Goal: Transaction & Acquisition: Register for event/course

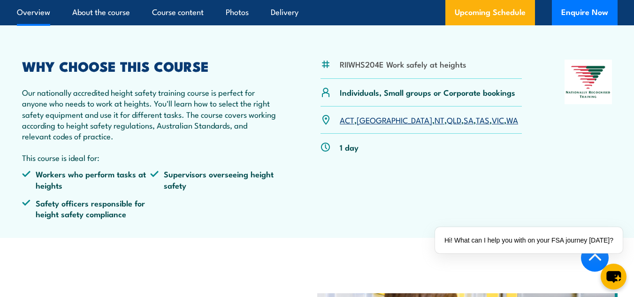
scroll to position [235, 0]
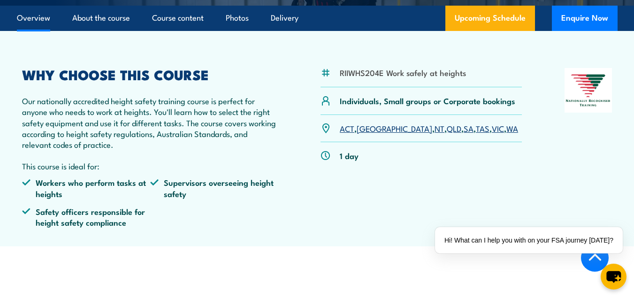
click at [506, 130] on link "WA" at bounding box center [512, 127] width 12 height 11
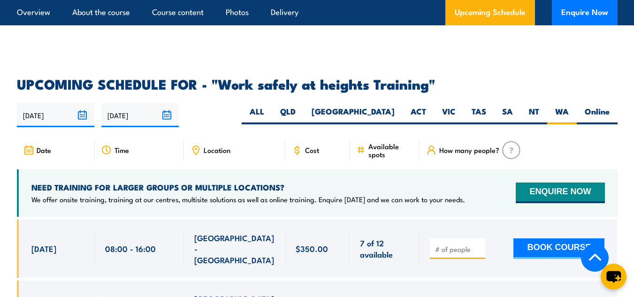
scroll to position [1406, 0]
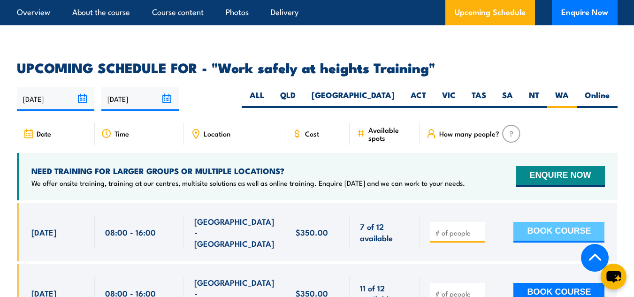
click at [545, 222] on button "BOOK COURSE" at bounding box center [558, 232] width 91 height 21
click at [460, 228] on input "number" at bounding box center [458, 232] width 47 height 9
type input "1"
click at [562, 222] on button "BOOK COURSE" at bounding box center [558, 232] width 91 height 21
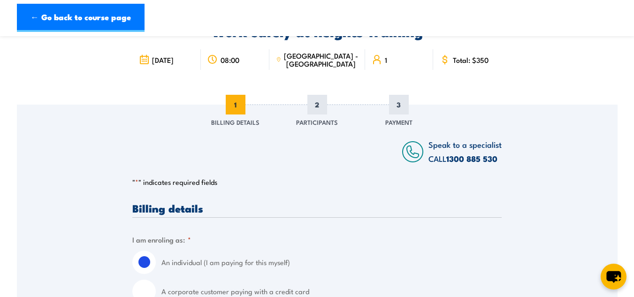
scroll to position [141, 0]
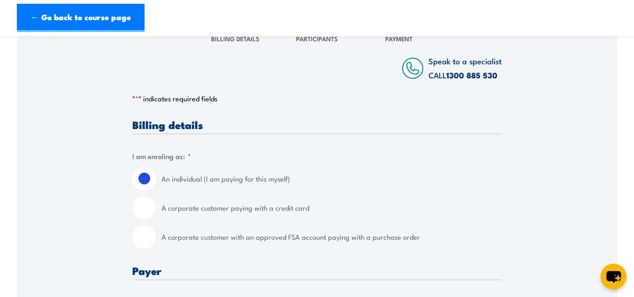
click at [154, 211] on div "A corporate customer paying with a credit card" at bounding box center [316, 207] width 369 height 23
click at [149, 208] on input "A corporate customer paying with a credit card" at bounding box center [143, 207] width 23 height 23
radio input "true"
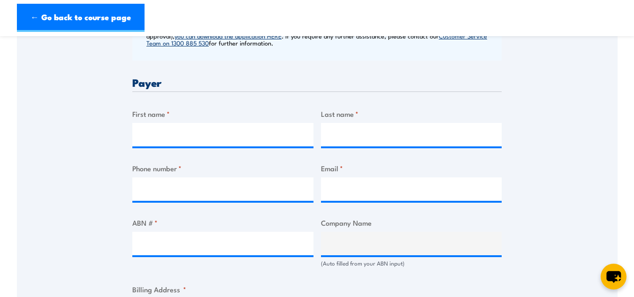
scroll to position [422, 0]
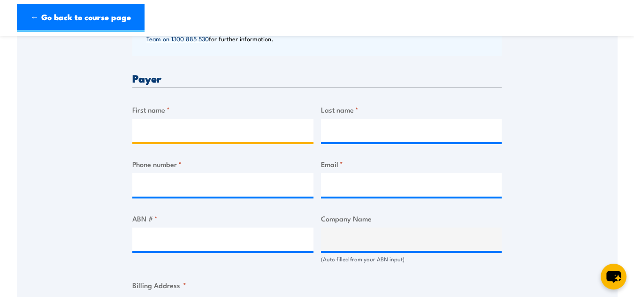
click at [212, 122] on input "First name *" at bounding box center [222, 130] width 181 height 23
type input "[PERSON_NAME]"
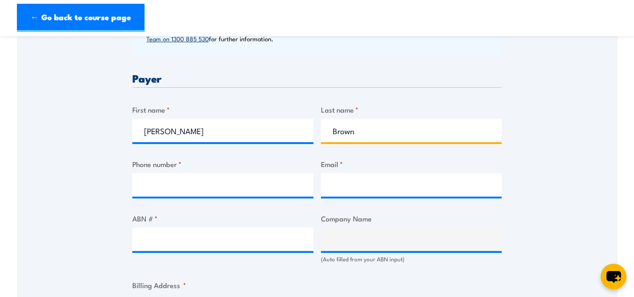
type input "Brown"
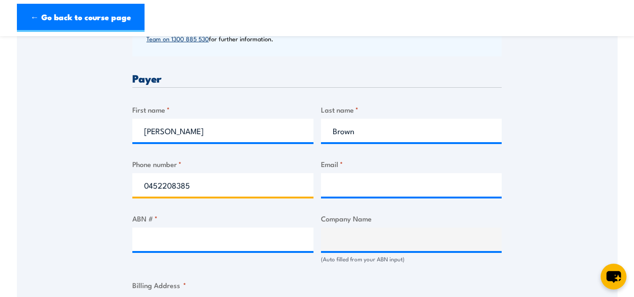
type input "0452208385"
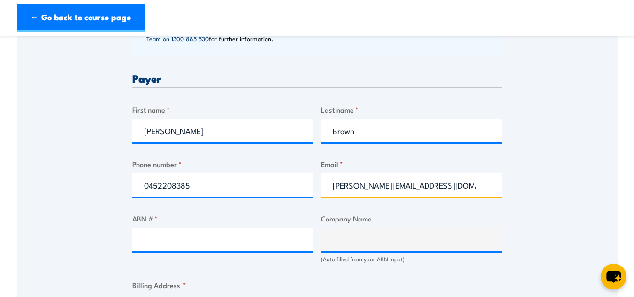
type input "[PERSON_NAME][EMAIL_ADDRESS][DOMAIN_NAME]"
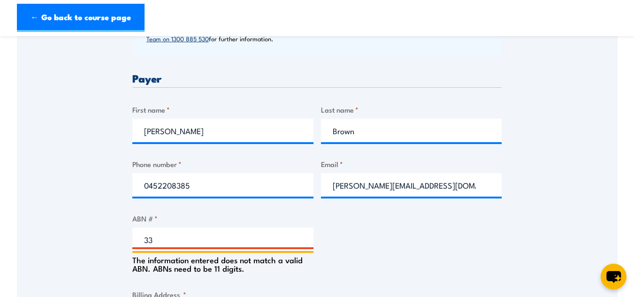
type input "3"
type input "35663784058"
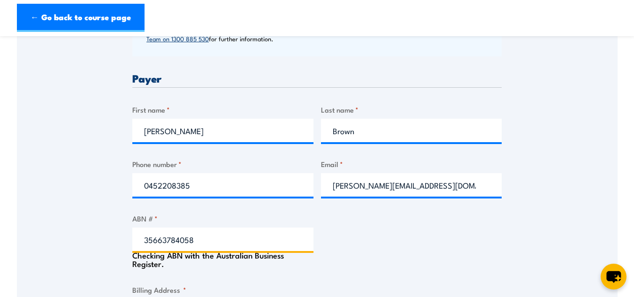
type input "SBR CONTRACTING PTY. LTD"
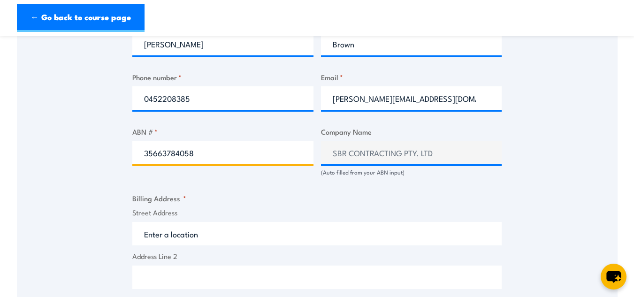
scroll to position [516, 0]
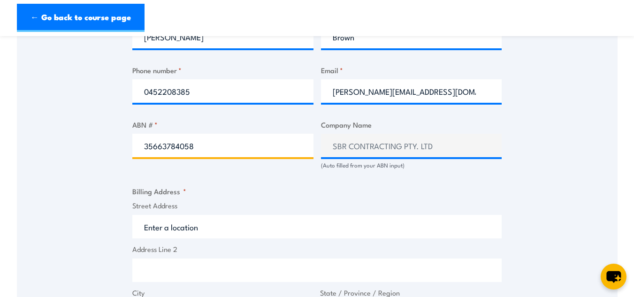
type input "35663784058"
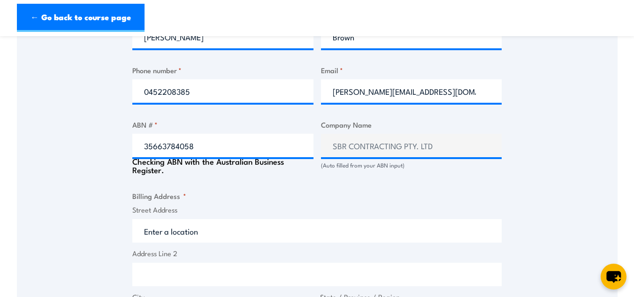
click at [338, 208] on label "Street Address" at bounding box center [316, 210] width 369 height 11
click at [338, 219] on input "Street Address" at bounding box center [316, 230] width 369 height 23
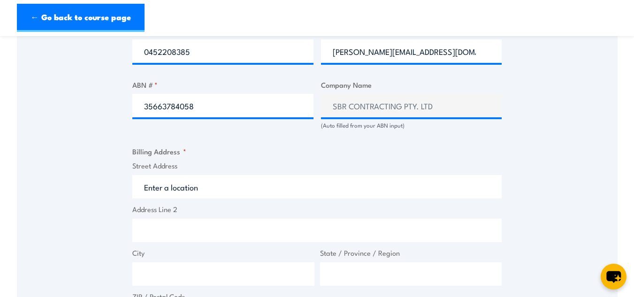
scroll to position [610, 0]
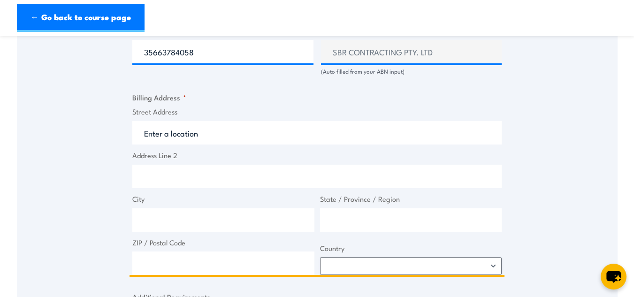
click at [172, 132] on input "Street Address" at bounding box center [316, 132] width 369 height 23
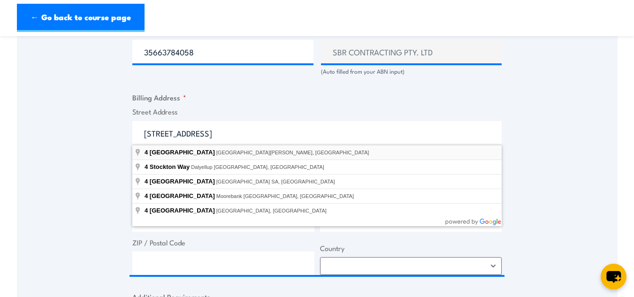
type input "[STREET_ADDRESS][PERSON_NAME]"
type input "[STREET_ADDRESS]"
type input "Port [PERSON_NAME]"
type input "[GEOGRAPHIC_DATA]"
type input "6172"
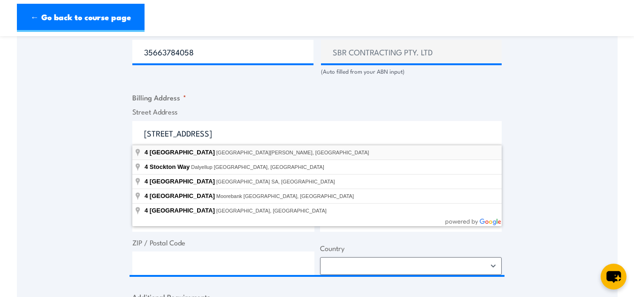
select select "[GEOGRAPHIC_DATA]"
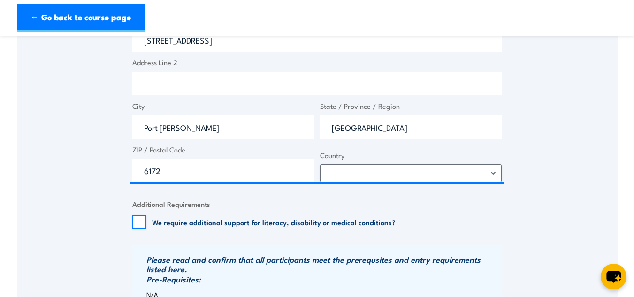
scroll to position [704, 0]
click at [160, 220] on label "We require additional support for literacy, disability or medical conditions?" at bounding box center [274, 220] width 244 height 9
click at [146, 220] on input "We require additional support for literacy, disability or medical conditions?" at bounding box center [139, 221] width 14 height 14
click at [139, 217] on input "We require additional support for literacy, disability or medical conditions?" at bounding box center [139, 221] width 14 height 14
checkbox input "false"
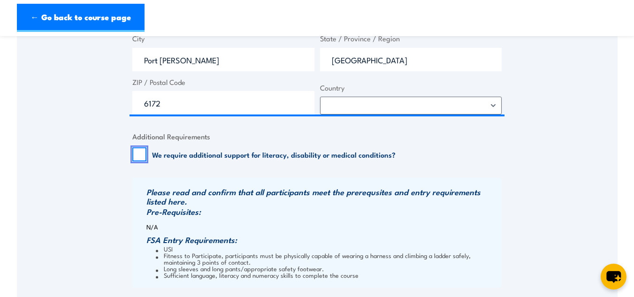
scroll to position [891, 0]
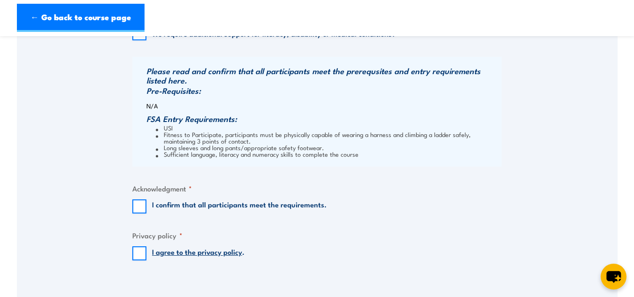
drag, startPoint x: 326, startPoint y: 216, endPoint x: 289, endPoint y: 228, distance: 38.4
click at [141, 207] on input "I confirm that all participants meet the requirements." at bounding box center [139, 206] width 14 height 14
checkbox input "true"
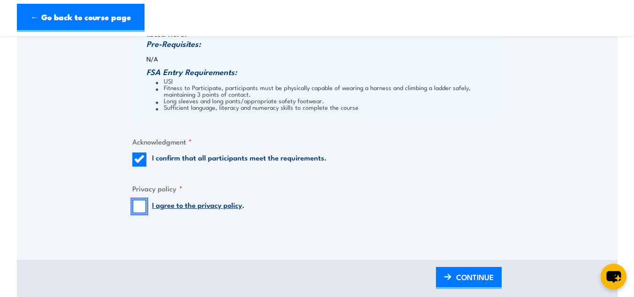
click at [135, 204] on input "I agree to the privacy policy ." at bounding box center [139, 206] width 14 height 14
checkbox input "true"
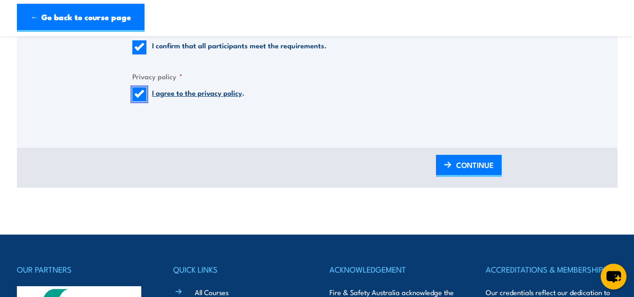
scroll to position [1079, 0]
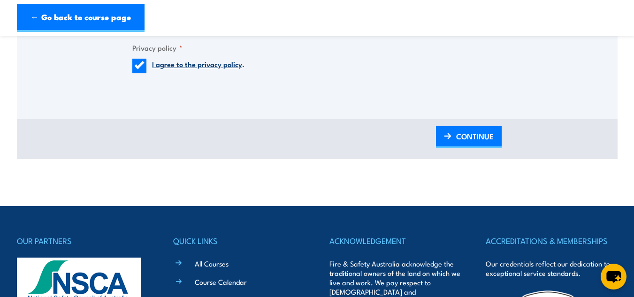
click at [495, 124] on div "BACK CONTINUE" at bounding box center [317, 139] width 601 height 40
click at [484, 135] on span "CONTINUE" at bounding box center [475, 136] width 38 height 25
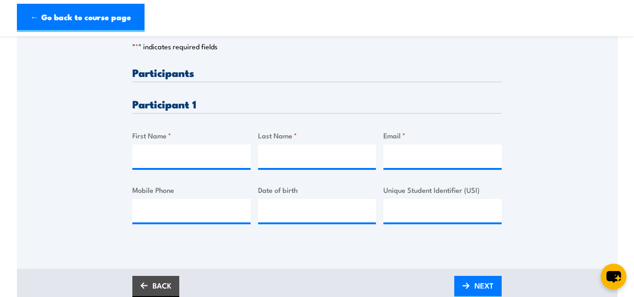
scroll to position [235, 0]
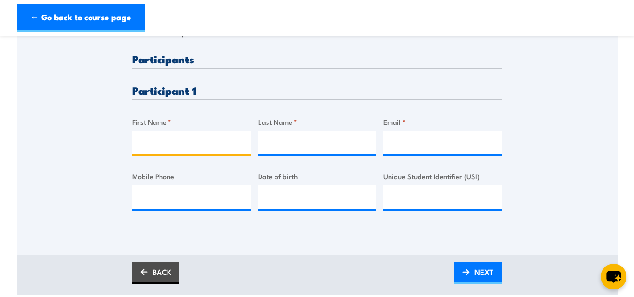
click at [183, 123] on div "First Name *" at bounding box center [191, 135] width 118 height 38
type input "f"
type input "C"
type input "[PERSON_NAME]"
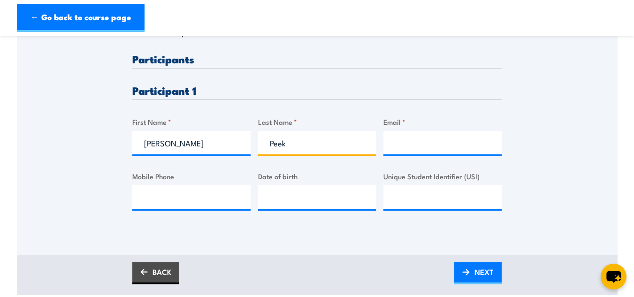
type input "Peek"
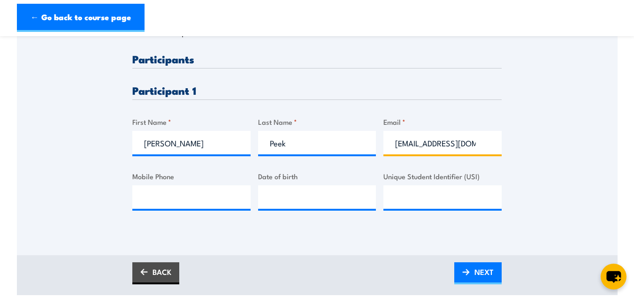
type input "[EMAIL_ADDRESS][DOMAIN_NAME]"
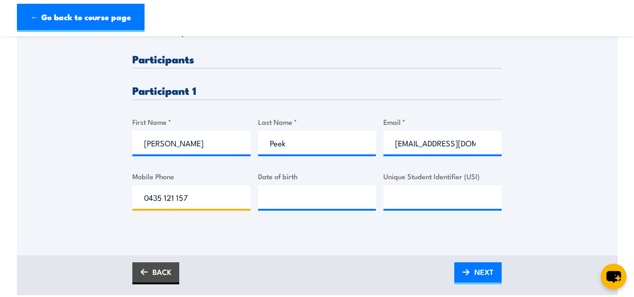
type input "0435 121 157"
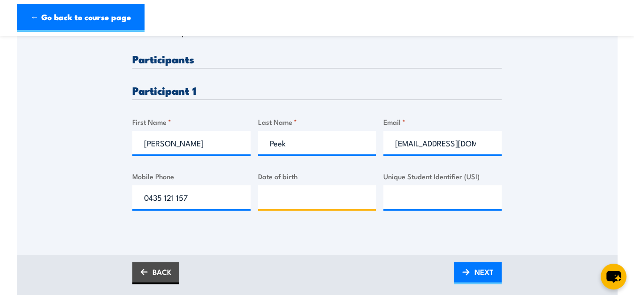
type input "__/__/____"
click at [274, 195] on input "__/__/____" at bounding box center [317, 196] width 118 height 23
type input "[DATE]"
click at [505, 282] on div "BACK NEXT" at bounding box center [317, 275] width 601 height 40
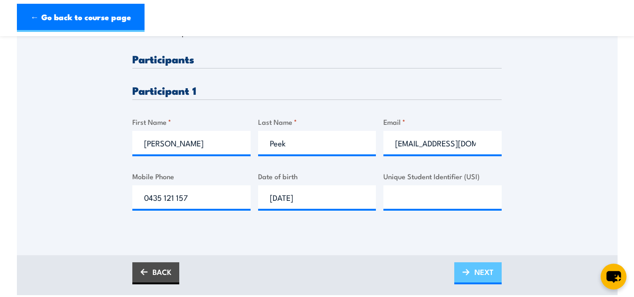
click at [491, 270] on span "NEXT" at bounding box center [483, 271] width 19 height 25
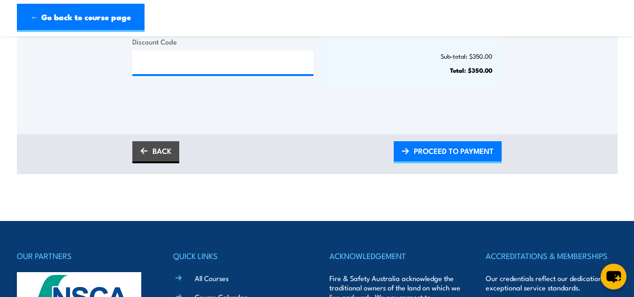
scroll to position [328, 0]
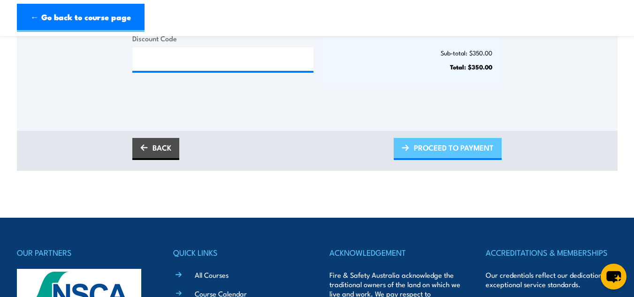
click at [483, 149] on span "PROCEED TO PAYMENT" at bounding box center [454, 147] width 80 height 25
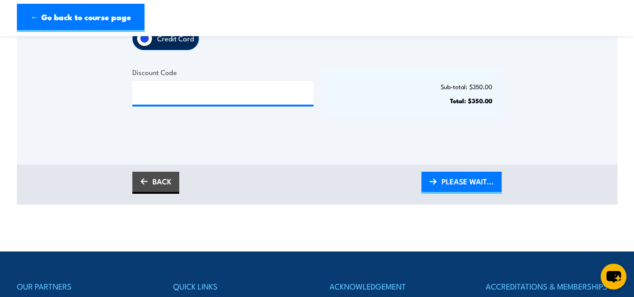
scroll to position [375, 0]
